Goal: Task Accomplishment & Management: Complete application form

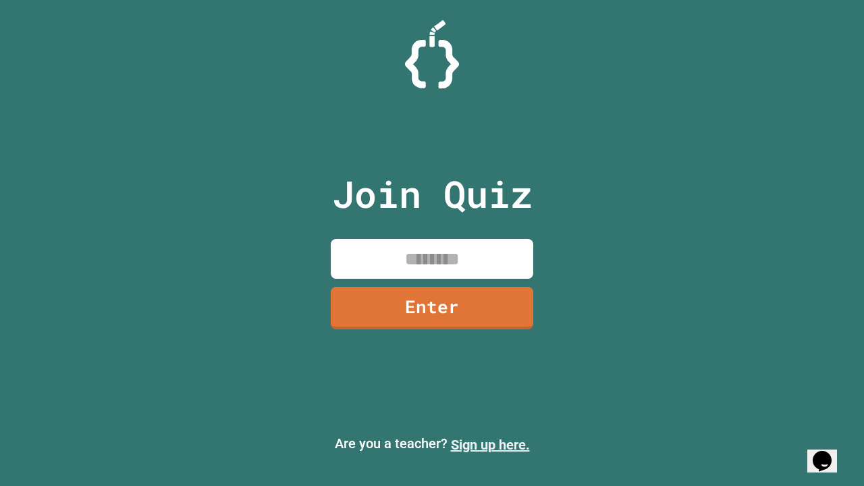
click at [490, 445] on link "Sign up here." at bounding box center [490, 445] width 79 height 16
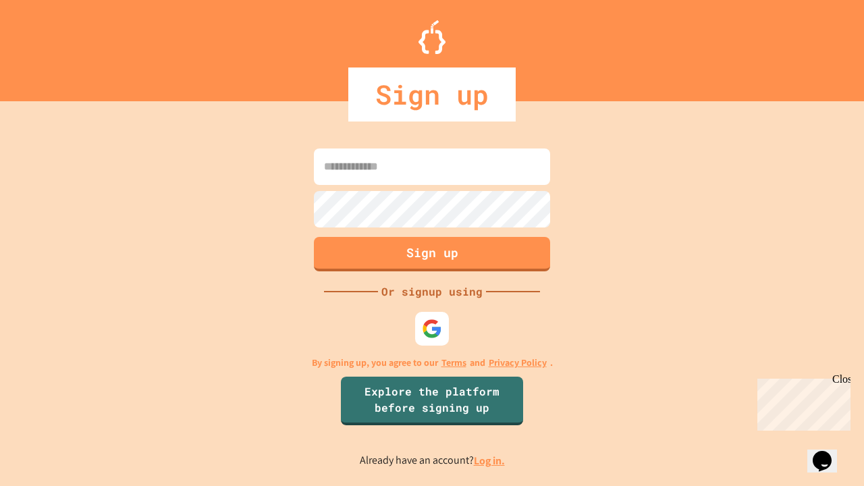
click at [490, 460] on link "Log in." at bounding box center [489, 461] width 31 height 14
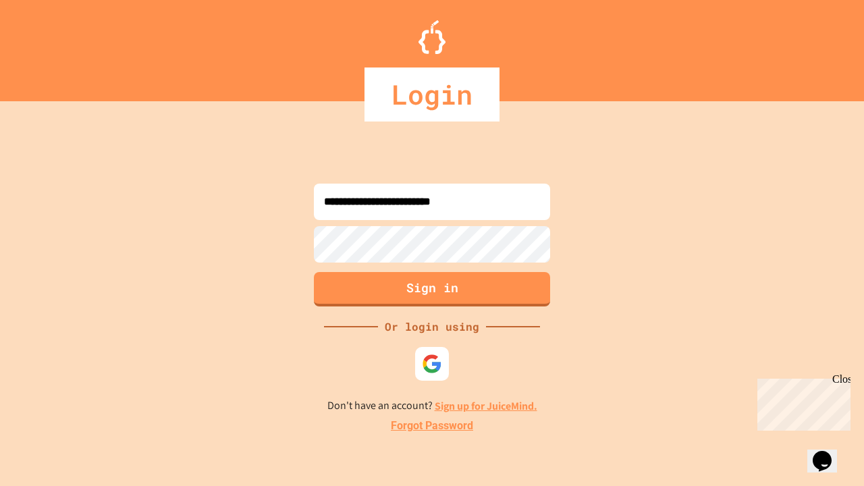
type input "**********"
